Goal: Information Seeking & Learning: Learn about a topic

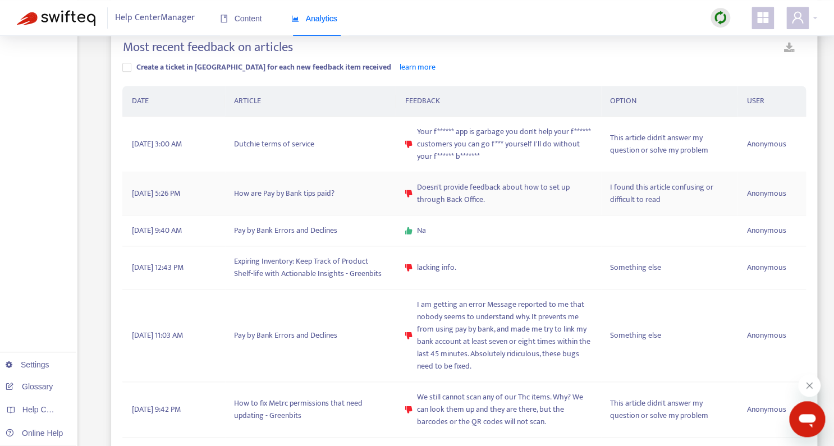
click at [325, 189] on td "How are Pay by Bank tips paid?" at bounding box center [310, 193] width 171 height 43
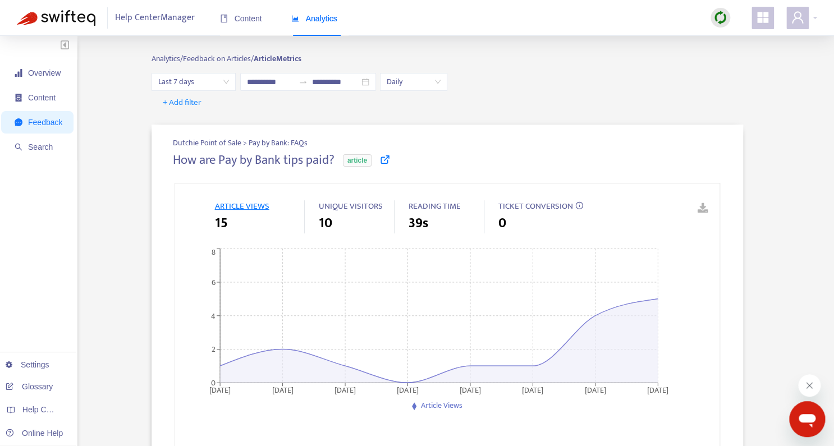
click at [380, 160] on div "How are Pay by Bank tips paid? article" at bounding box center [447, 167] width 549 height 28
click at [388, 160] on icon at bounding box center [385, 159] width 10 height 10
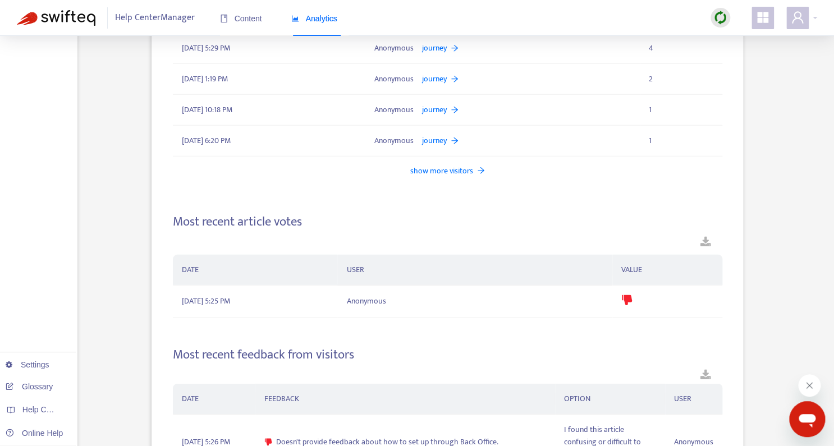
scroll to position [1332, 0]
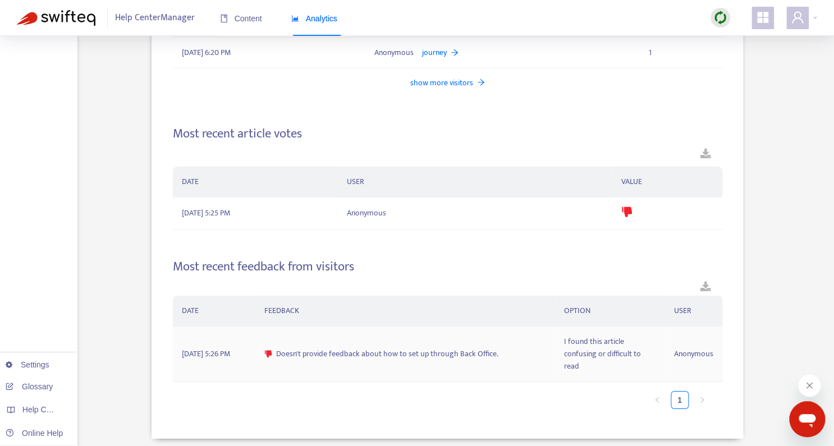
drag, startPoint x: 505, startPoint y: 351, endPoint x: 277, endPoint y: 351, distance: 227.8
click at [277, 351] on div "Doesn't provide feedback about how to set up through Back Office." at bounding box center [405, 354] width 282 height 12
copy span "Doesn't provide feedback about how to set up through Back Office."
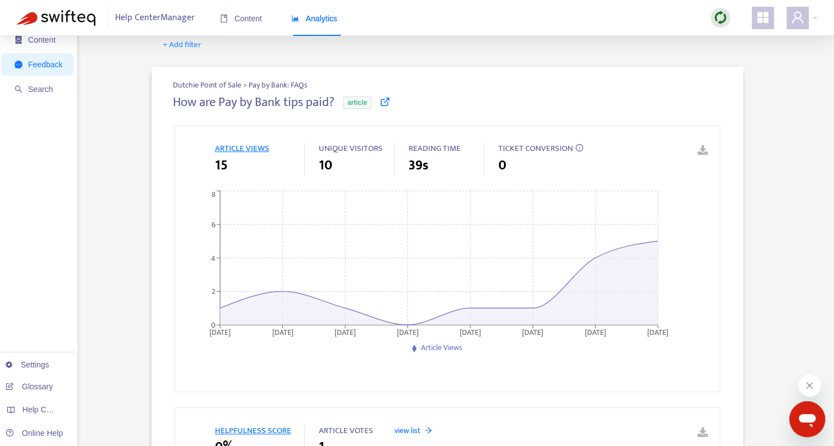
scroll to position [0, 0]
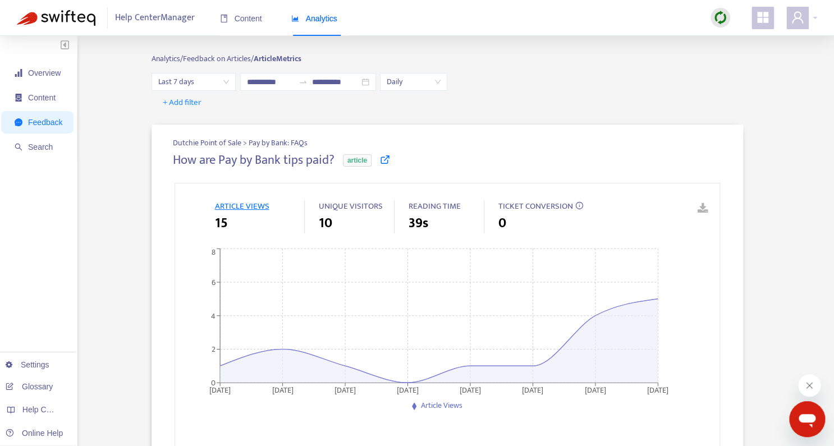
click at [61, 123] on span "Feedback" at bounding box center [45, 122] width 34 height 9
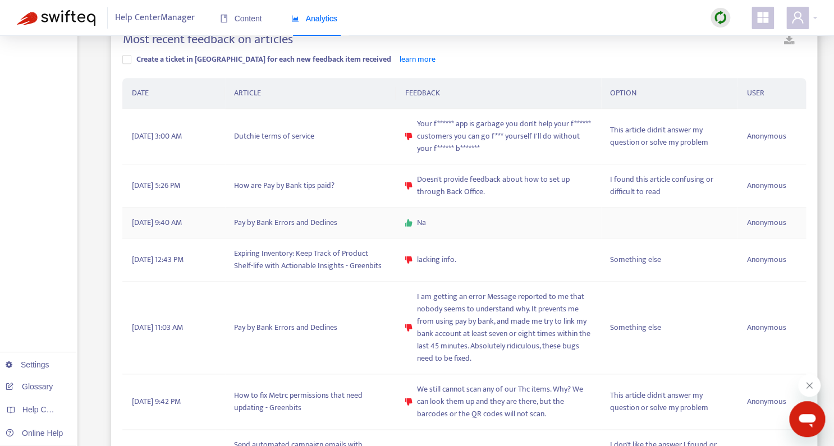
scroll to position [344, 0]
click at [334, 260] on td "Expiring Inventory: Keep Track of Product Shelf-life with Actionable Insights -…" at bounding box center [310, 258] width 171 height 43
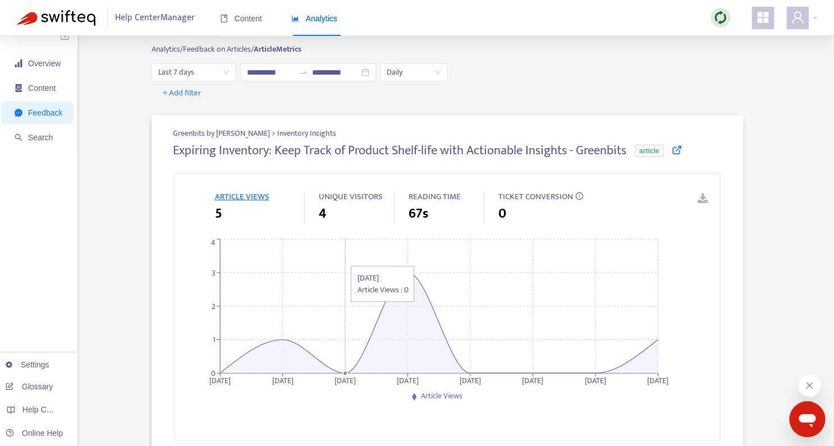
scroll to position [10, 0]
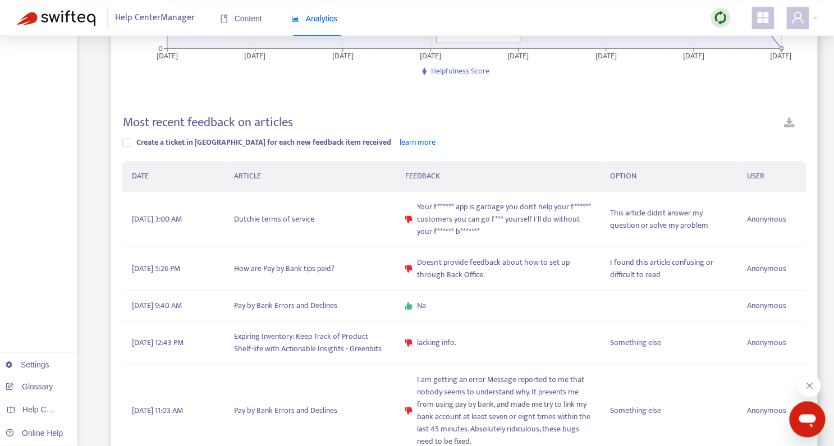
scroll to position [261, 0]
click at [291, 213] on td "Dutchie terms of service" at bounding box center [310, 218] width 171 height 56
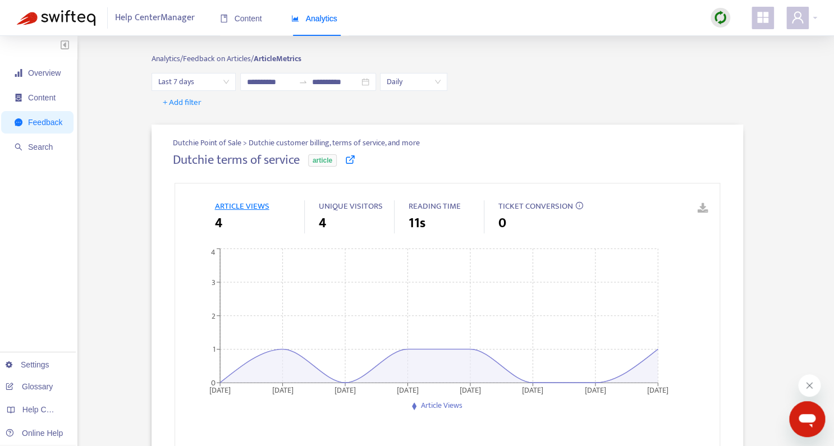
click at [352, 160] on icon at bounding box center [350, 159] width 10 height 10
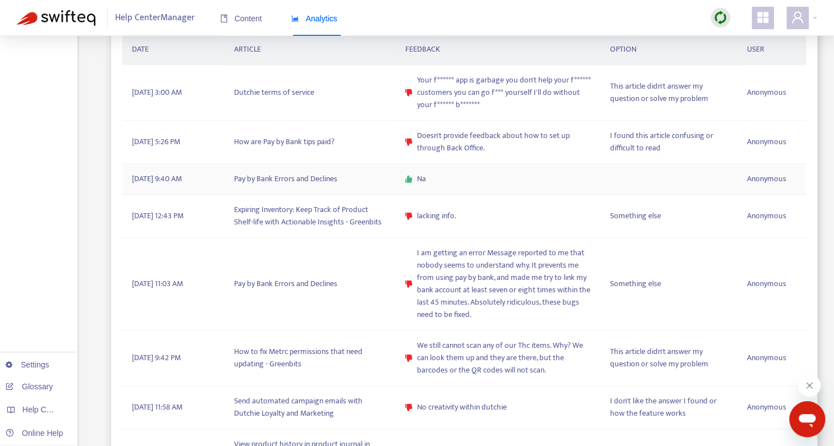
scroll to position [392, 0]
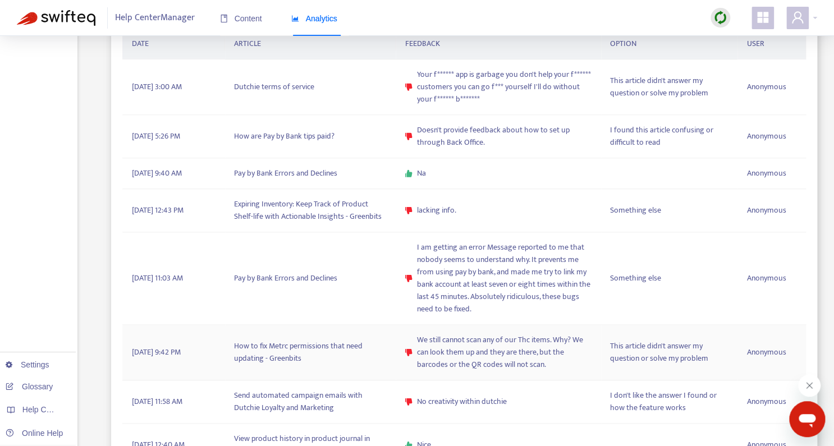
click at [454, 350] on span "We still cannot scan any of our Thc items. Why? We can look them up and they ar…" at bounding box center [504, 352] width 175 height 37
